Goal: Task Accomplishment & Management: Use online tool/utility

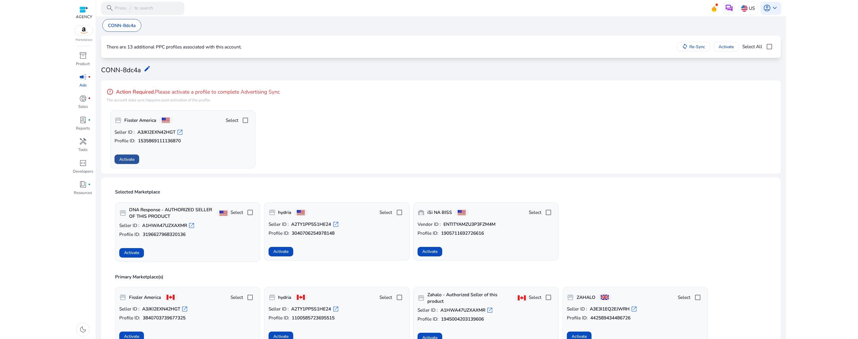
click at [128, 161] on span "Activate" at bounding box center [126, 159] width 15 height 6
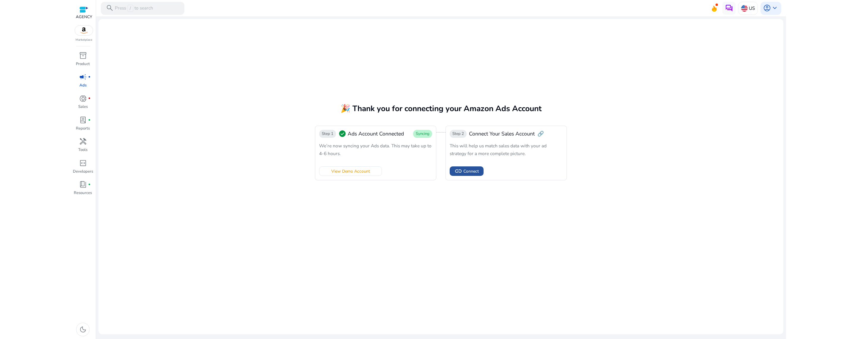
click at [464, 171] on span "Connect" at bounding box center [470, 171] width 15 height 6
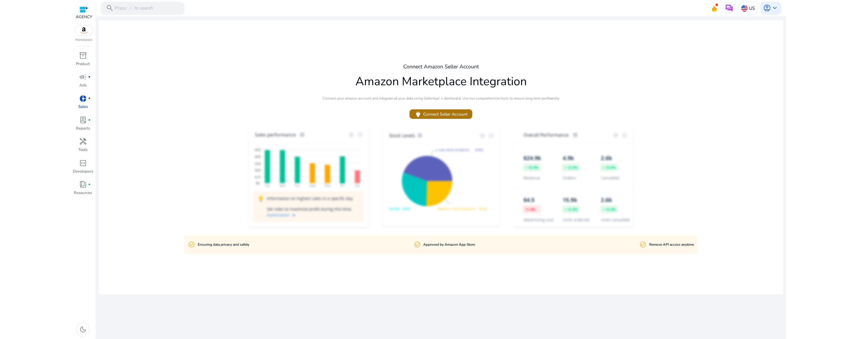
click at [452, 113] on span "power Connect Seller Account" at bounding box center [440, 115] width 53 height 8
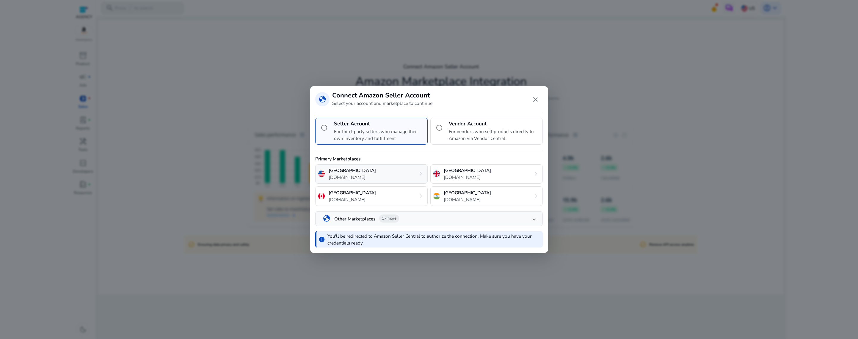
click at [383, 175] on div "United States [DOMAIN_NAME] chevron_right" at bounding box center [371, 174] width 112 height 20
